Goal: Complete application form

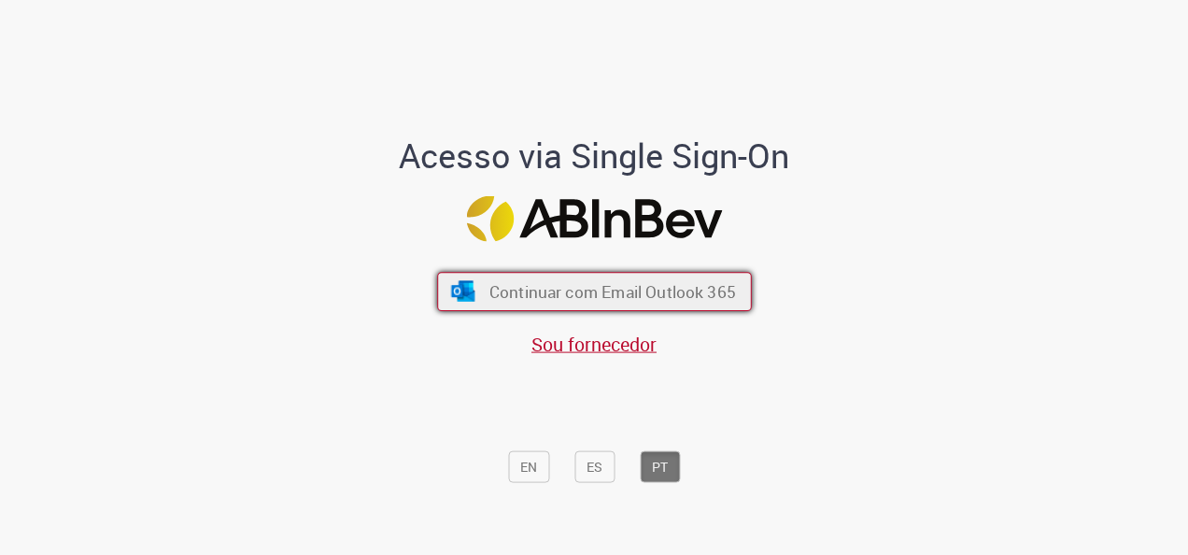
click at [587, 289] on span "Continuar com Email Outlook 365" at bounding box center [611, 291] width 247 height 21
